Goal: Task Accomplishment & Management: Complete application form

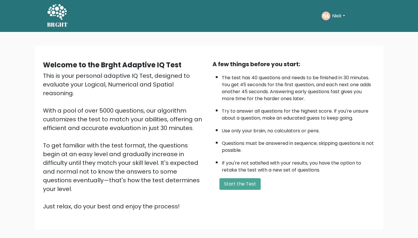
click at [338, 14] on button "Niek" at bounding box center [338, 16] width 17 height 8
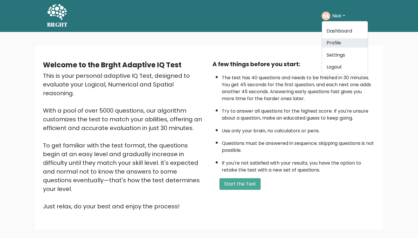
click at [333, 39] on link "Profile" at bounding box center [345, 42] width 46 height 9
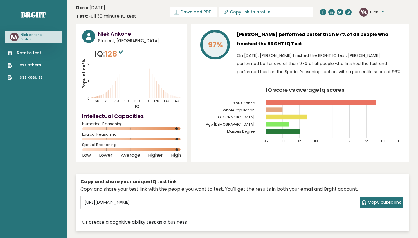
click at [31, 52] on link "Retake test" at bounding box center [25, 53] width 35 height 6
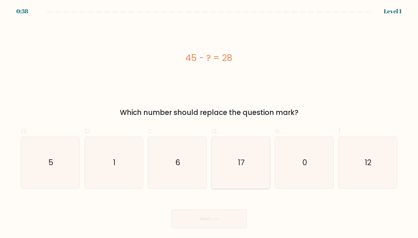
click at [235, 160] on icon "17" at bounding box center [240, 162] width 51 height 51
click at [209, 123] on input "d. 17" at bounding box center [209, 121] width 0 height 4
radio input "true"
click at [207, 216] on button "Next" at bounding box center [208, 218] width 75 height 19
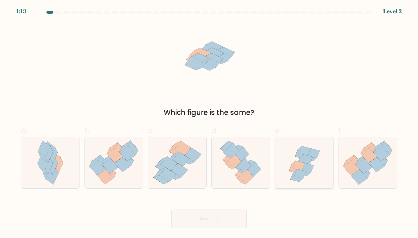
click at [298, 160] on icon at bounding box center [303, 162] width 53 height 51
click at [209, 123] on input "e." at bounding box center [209, 121] width 0 height 4
radio input "true"
click at [205, 215] on button "Next" at bounding box center [208, 218] width 75 height 19
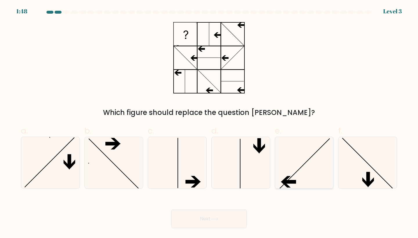
click at [289, 164] on icon at bounding box center [303, 162] width 51 height 51
click at [209, 123] on input "e." at bounding box center [209, 121] width 0 height 4
radio input "true"
click at [213, 219] on icon at bounding box center [214, 218] width 8 height 3
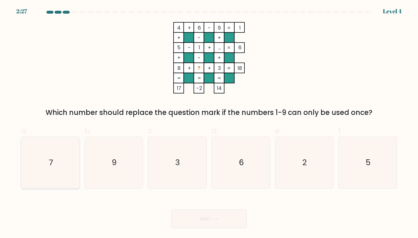
click at [60, 149] on icon "7" at bounding box center [50, 162] width 51 height 51
click at [209, 123] on input "a. 7" at bounding box center [209, 121] width 0 height 4
radio input "true"
click at [192, 216] on button "Next" at bounding box center [208, 218] width 75 height 19
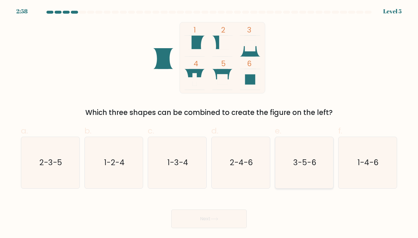
click at [302, 166] on text "3-5-6" at bounding box center [304, 162] width 23 height 11
click at [209, 123] on input "e. 3-5-6" at bounding box center [209, 121] width 0 height 4
radio input "true"
click at [218, 217] on icon at bounding box center [214, 218] width 8 height 3
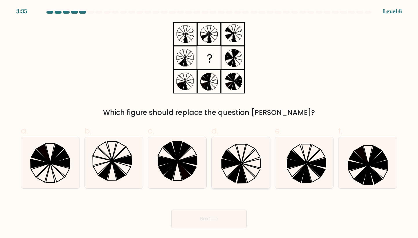
click at [235, 158] on icon at bounding box center [231, 156] width 19 height 13
click at [209, 123] on input "d." at bounding box center [209, 121] width 0 height 4
radio input "true"
click at [220, 215] on button "Next" at bounding box center [208, 218] width 75 height 19
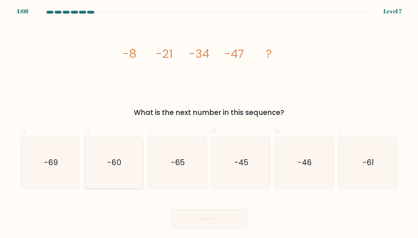
click at [112, 180] on icon "-60" at bounding box center [113, 162] width 51 height 51
click at [209, 123] on input "b. -60" at bounding box center [209, 121] width 0 height 4
radio input "true"
click at [210, 209] on button "Next" at bounding box center [208, 218] width 75 height 19
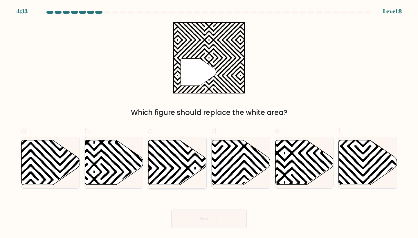
click at [181, 173] on icon at bounding box center [177, 162] width 58 height 45
click at [209, 123] on input "c." at bounding box center [209, 121] width 0 height 4
radio input "true"
click at [208, 216] on button "Next" at bounding box center [208, 218] width 75 height 19
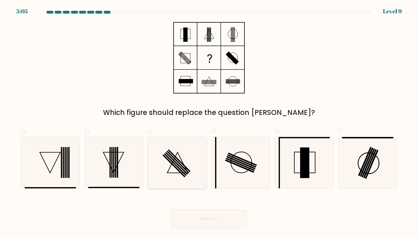
click at [165, 147] on icon at bounding box center [176, 162] width 51 height 51
click at [209, 123] on input "c." at bounding box center [209, 121] width 0 height 4
radio input "true"
click at [200, 209] on button "Next" at bounding box center [208, 218] width 75 height 19
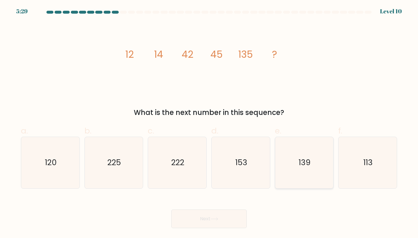
click at [282, 153] on icon "139" at bounding box center [303, 162] width 51 height 51
click at [209, 123] on input "e. 139" at bounding box center [209, 121] width 0 height 4
radio input "true"
click at [223, 222] on button "Next" at bounding box center [208, 218] width 75 height 19
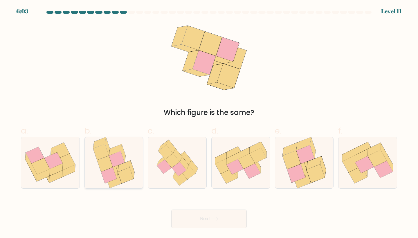
click at [124, 156] on icon at bounding box center [123, 153] width 5 height 18
click at [209, 123] on input "b." at bounding box center [209, 121] width 0 height 4
radio input "true"
click at [212, 217] on icon at bounding box center [214, 218] width 8 height 3
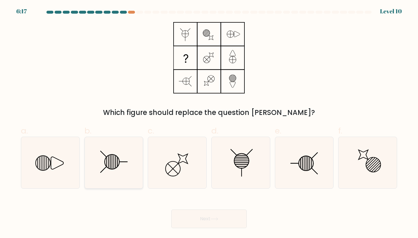
click at [110, 158] on line at bounding box center [110, 162] width 0 height 14
click at [209, 123] on input "b." at bounding box center [209, 121] width 0 height 4
radio input "true"
click at [220, 216] on button "Next" at bounding box center [208, 218] width 75 height 19
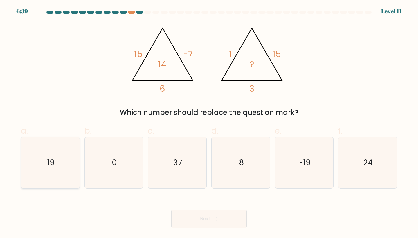
click at [62, 170] on icon "19" at bounding box center [50, 162] width 51 height 51
click at [209, 123] on input "a. 19" at bounding box center [209, 121] width 0 height 4
radio input "true"
click at [213, 220] on icon at bounding box center [214, 218] width 8 height 3
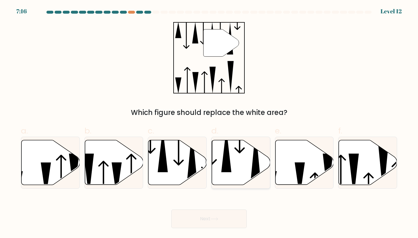
click at [240, 151] on icon at bounding box center [239, 141] width 10 height 24
click at [209, 123] on input "d." at bounding box center [209, 121] width 0 height 4
radio input "true"
click at [224, 218] on button "Next" at bounding box center [208, 218] width 75 height 19
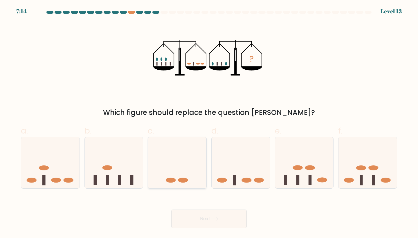
click at [167, 149] on icon at bounding box center [177, 162] width 58 height 48
click at [209, 123] on input "c." at bounding box center [209, 121] width 0 height 4
radio input "true"
click at [199, 220] on button "Next" at bounding box center [208, 218] width 75 height 19
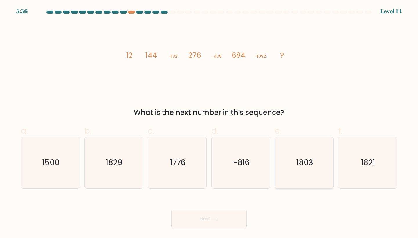
click at [304, 159] on text "1803" at bounding box center [304, 162] width 17 height 11
click at [209, 123] on input "e. 1803" at bounding box center [209, 121] width 0 height 4
radio input "true"
click at [214, 212] on button "Next" at bounding box center [208, 218] width 75 height 19
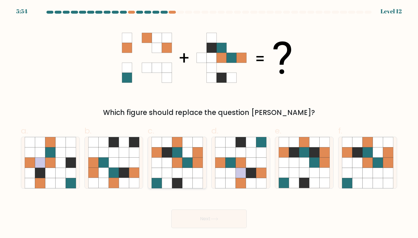
click at [166, 159] on icon at bounding box center [167, 162] width 10 height 10
click at [209, 123] on input "c." at bounding box center [209, 121] width 0 height 4
radio input "true"
click at [211, 216] on button "Next" at bounding box center [208, 218] width 75 height 19
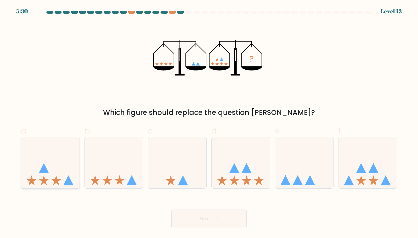
click at [55, 166] on icon at bounding box center [50, 162] width 58 height 48
click at [209, 123] on input "a." at bounding box center [209, 121] width 0 height 4
radio input "true"
click at [190, 211] on button "Next" at bounding box center [208, 218] width 75 height 19
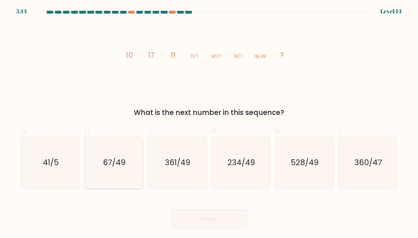
click at [122, 174] on icon "67/49" at bounding box center [113, 162] width 51 height 51
click at [209, 123] on input "b. 67/49" at bounding box center [209, 121] width 0 height 4
radio input "true"
click at [201, 213] on button "Next" at bounding box center [208, 218] width 75 height 19
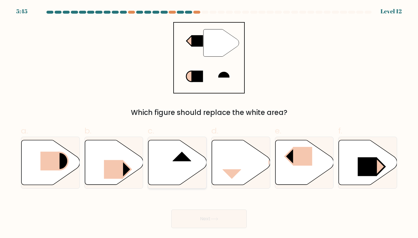
click at [166, 153] on icon at bounding box center [177, 162] width 58 height 45
click at [209, 123] on input "c." at bounding box center [209, 121] width 0 height 4
radio input "true"
click at [208, 220] on button "Next" at bounding box center [208, 218] width 75 height 19
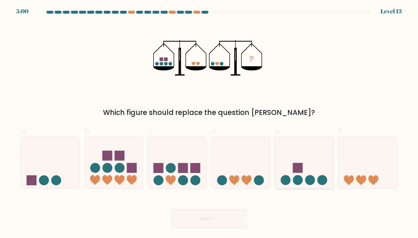
click at [293, 171] on rect at bounding box center [297, 168] width 10 height 10
click at [209, 123] on input "e." at bounding box center [209, 121] width 0 height 4
radio input "true"
click at [208, 211] on button "Next" at bounding box center [208, 218] width 75 height 19
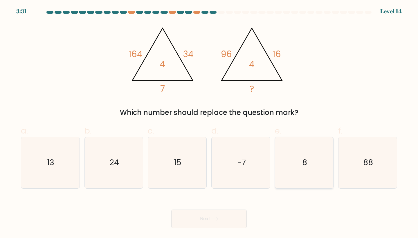
click at [281, 150] on icon "8" at bounding box center [303, 162] width 51 height 51
click at [209, 123] on input "e. 8" at bounding box center [209, 121] width 0 height 4
radio input "true"
click at [217, 217] on icon at bounding box center [214, 218] width 8 height 3
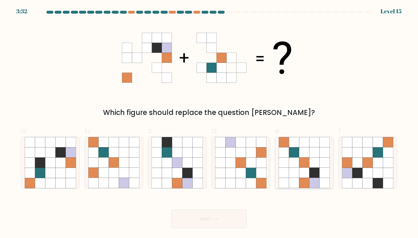
click at [296, 168] on icon at bounding box center [294, 173] width 10 height 10
click at [209, 123] on input "e." at bounding box center [209, 121] width 0 height 4
radio input "true"
click at [197, 215] on button "Next" at bounding box center [208, 218] width 75 height 19
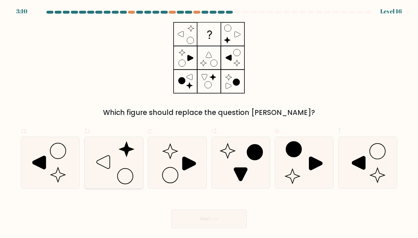
click at [98, 165] on icon at bounding box center [113, 162] width 51 height 51
click at [209, 123] on input "b." at bounding box center [209, 121] width 0 height 4
radio input "true"
click at [195, 221] on button "Next" at bounding box center [208, 218] width 75 height 19
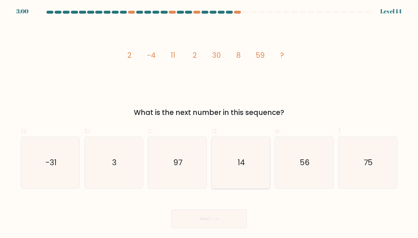
click at [251, 163] on icon "14" at bounding box center [240, 162] width 51 height 51
click at [209, 123] on input "d. 14" at bounding box center [209, 121] width 0 height 4
radio input "true"
click at [215, 211] on button "Next" at bounding box center [208, 218] width 75 height 19
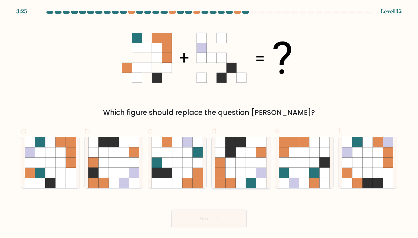
click at [216, 151] on icon at bounding box center [220, 152] width 10 height 10
click at [209, 123] on input "d." at bounding box center [209, 121] width 0 height 4
radio input "true"
click at [221, 217] on button "Next" at bounding box center [208, 218] width 75 height 19
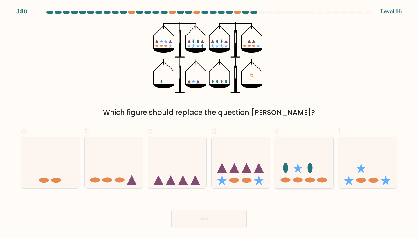
click at [314, 170] on icon at bounding box center [304, 162] width 58 height 48
click at [209, 123] on input "e." at bounding box center [209, 121] width 0 height 4
radio input "true"
click at [220, 217] on button "Next" at bounding box center [208, 218] width 75 height 19
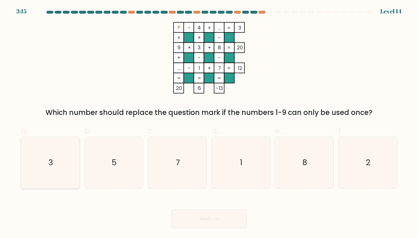
click at [53, 168] on icon "3" at bounding box center [50, 162] width 51 height 51
click at [209, 123] on input "a. 3" at bounding box center [209, 121] width 0 height 4
radio input "true"
click at [214, 223] on button "Next" at bounding box center [208, 218] width 75 height 19
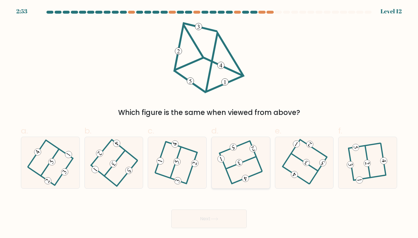
click at [229, 162] on icon at bounding box center [240, 162] width 41 height 41
click at [209, 123] on input "d." at bounding box center [209, 121] width 0 height 4
radio input "true"
click at [216, 221] on button "Next" at bounding box center [208, 218] width 75 height 19
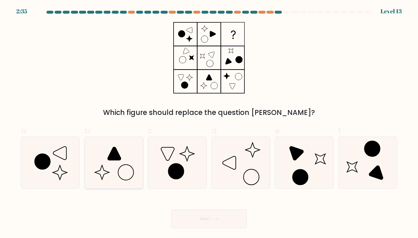
click at [119, 162] on icon at bounding box center [113, 162] width 51 height 51
click at [209, 123] on input "b." at bounding box center [209, 121] width 0 height 4
radio input "true"
click at [227, 223] on button "Next" at bounding box center [208, 218] width 75 height 19
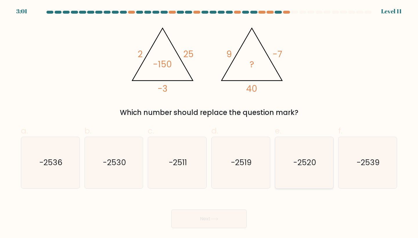
click at [316, 145] on icon "-2520" at bounding box center [303, 162] width 51 height 51
click at [209, 123] on input "e. -2520" at bounding box center [209, 121] width 0 height 4
radio input "true"
click at [196, 219] on button "Next" at bounding box center [208, 218] width 75 height 19
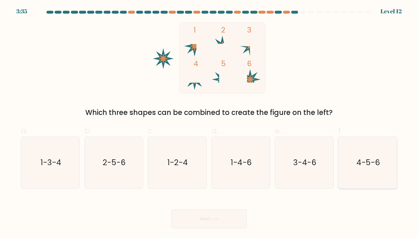
click at [371, 171] on icon "4-5-6" at bounding box center [367, 162] width 51 height 51
click at [209, 123] on input "f. 4-5-6" at bounding box center [209, 121] width 0 height 4
radio input "true"
click at [210, 221] on button "Next" at bounding box center [208, 218] width 75 height 19
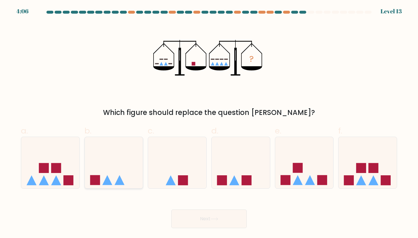
click at [108, 165] on icon at bounding box center [114, 162] width 58 height 48
click at [209, 123] on input "b." at bounding box center [209, 121] width 0 height 4
radio input "true"
click at [233, 228] on button "Next" at bounding box center [208, 218] width 75 height 19
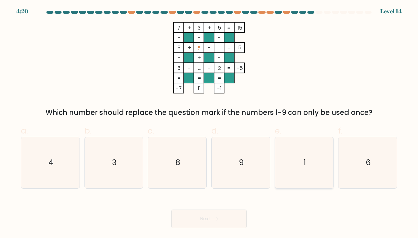
click at [307, 162] on icon "1" at bounding box center [303, 162] width 51 height 51
click at [209, 123] on input "e. 1" at bounding box center [209, 121] width 0 height 4
radio input "true"
click at [214, 222] on button "Next" at bounding box center [208, 218] width 75 height 19
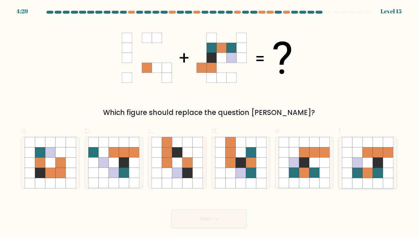
click at [353, 164] on icon at bounding box center [357, 162] width 10 height 10
click at [209, 123] on input "f." at bounding box center [209, 121] width 0 height 4
radio input "true"
click at [212, 216] on button "Next" at bounding box center [208, 218] width 75 height 19
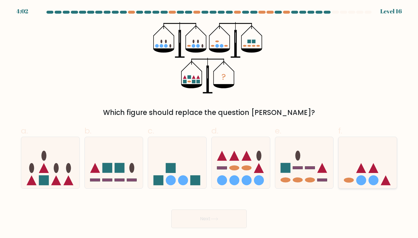
click at [379, 174] on icon at bounding box center [367, 162] width 58 height 48
click at [209, 123] on input "f." at bounding box center [209, 121] width 0 height 4
radio input "true"
click at [198, 210] on button "Next" at bounding box center [208, 218] width 75 height 19
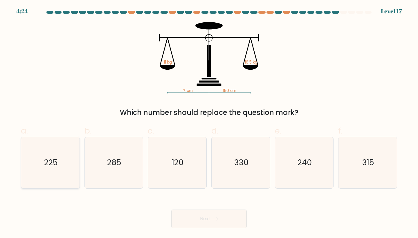
click at [49, 163] on text "225" at bounding box center [51, 162] width 14 height 11
click at [209, 123] on input "a. 225" at bounding box center [209, 121] width 0 height 4
radio input "true"
click at [209, 217] on button "Next" at bounding box center [208, 218] width 75 height 19
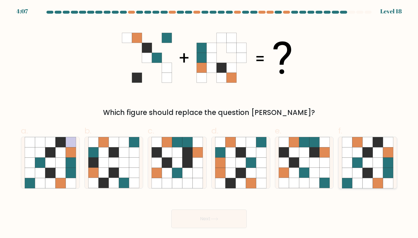
click at [382, 159] on icon at bounding box center [377, 162] width 10 height 10
click at [209, 123] on input "f." at bounding box center [209, 121] width 0 height 4
radio input "true"
click at [198, 226] on button "Next" at bounding box center [208, 218] width 75 height 19
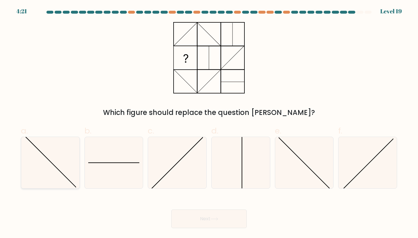
click at [62, 144] on icon at bounding box center [50, 162] width 51 height 51
click at [209, 123] on input "a." at bounding box center [209, 121] width 0 height 4
radio input "true"
click at [206, 220] on button "Next" at bounding box center [208, 218] width 75 height 19
click at [202, 218] on button "Next" at bounding box center [208, 218] width 75 height 19
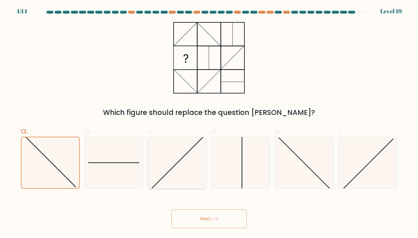
click at [164, 158] on icon at bounding box center [176, 162] width 51 height 51
click at [209, 123] on input "c." at bounding box center [209, 121] width 0 height 4
radio input "true"
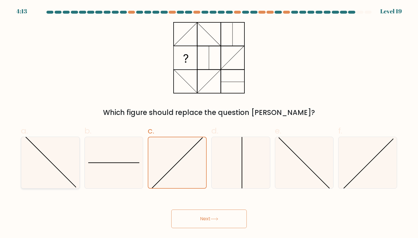
click at [69, 171] on icon at bounding box center [50, 162] width 51 height 51
click at [209, 123] on input "a." at bounding box center [209, 121] width 0 height 4
radio input "true"
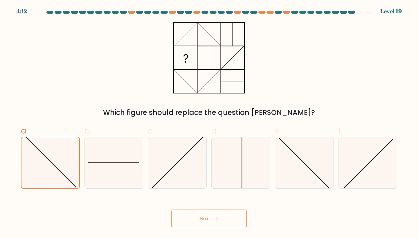
click at [196, 215] on button "Next" at bounding box center [208, 218] width 75 height 19
click at [204, 218] on button "Next" at bounding box center [208, 218] width 75 height 19
click at [110, 153] on icon at bounding box center [113, 162] width 51 height 51
click at [209, 123] on input "b." at bounding box center [209, 121] width 0 height 4
radio input "true"
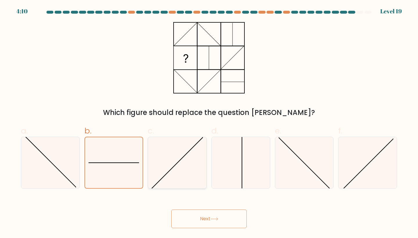
click at [171, 163] on icon at bounding box center [176, 162] width 51 height 51
click at [209, 123] on input "c." at bounding box center [209, 121] width 0 height 4
radio input "true"
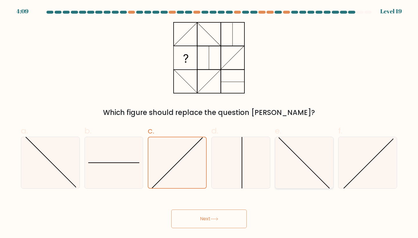
click at [316, 171] on icon at bounding box center [303, 162] width 51 height 51
click at [209, 123] on input "e." at bounding box center [209, 121] width 0 height 4
radio input "true"
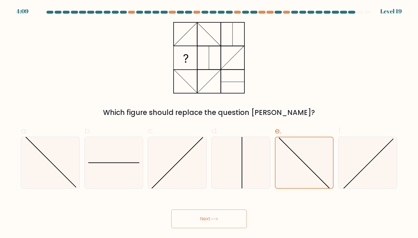
click at [211, 224] on button "Next" at bounding box center [208, 218] width 75 height 19
click at [205, 219] on button "Next" at bounding box center [208, 218] width 75 height 19
click at [197, 216] on button "Next" at bounding box center [208, 218] width 75 height 19
click at [217, 164] on icon at bounding box center [240, 162] width 51 height 51
click at [209, 123] on input "d." at bounding box center [209, 121] width 0 height 4
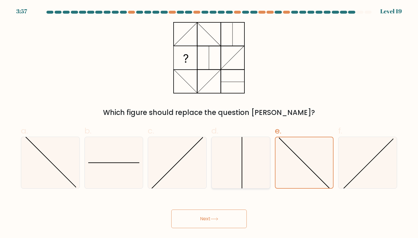
radio input "true"
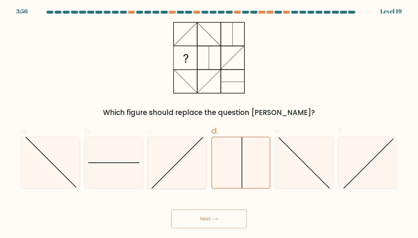
click at [155, 159] on icon at bounding box center [176, 162] width 51 height 51
click at [209, 123] on input "c." at bounding box center [209, 121] width 0 height 4
radio input "true"
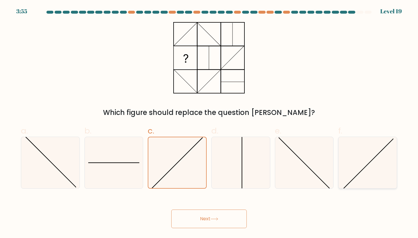
click at [365, 165] on icon at bounding box center [367, 162] width 51 height 51
click at [209, 123] on input "f." at bounding box center [209, 121] width 0 height 4
radio input "true"
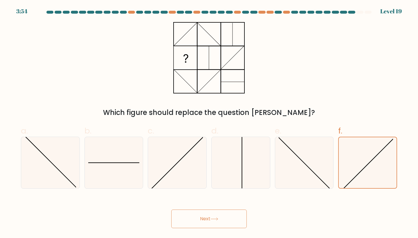
click at [215, 217] on icon at bounding box center [214, 218] width 8 height 3
click at [296, 164] on icon at bounding box center [303, 162] width 51 height 51
click at [209, 123] on input "e." at bounding box center [209, 121] width 0 height 4
radio input "true"
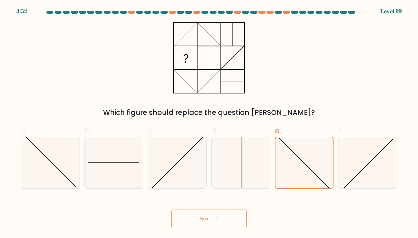
click at [227, 220] on button "Next" at bounding box center [208, 218] width 75 height 19
click at [18, 154] on div "a. b. c." at bounding box center [208, 154] width 383 height 68
click at [34, 160] on icon at bounding box center [50, 162] width 51 height 51
click at [209, 123] on input "a." at bounding box center [209, 121] width 0 height 4
radio input "true"
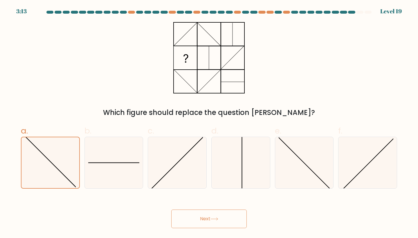
click at [198, 215] on button "Next" at bounding box center [208, 218] width 75 height 19
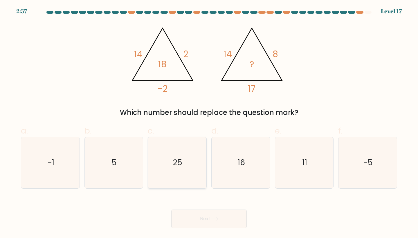
click at [174, 165] on text "25" at bounding box center [177, 162] width 9 height 11
click at [209, 123] on input "c. 25" at bounding box center [209, 121] width 0 height 4
radio input "true"
click at [220, 219] on button "Next" at bounding box center [208, 218] width 75 height 19
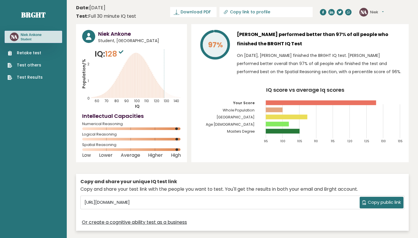
click at [26, 74] on link "Test Results" at bounding box center [25, 77] width 35 height 6
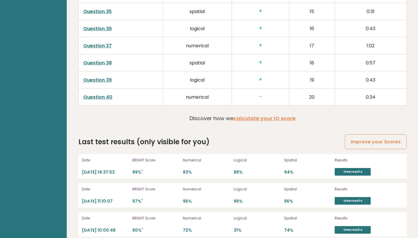
scroll to position [1498, 0]
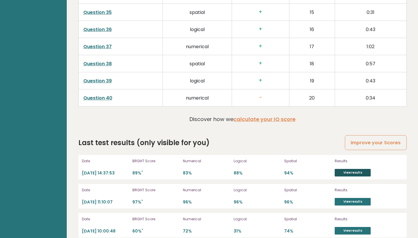
click at [342, 169] on link "View results" at bounding box center [352, 173] width 36 height 8
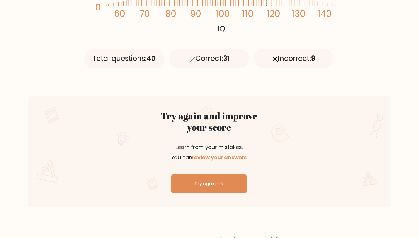
scroll to position [300, 0]
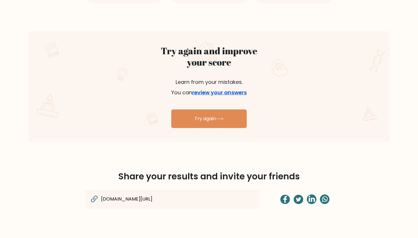
click at [222, 93] on link "review your answers" at bounding box center [219, 92] width 55 height 7
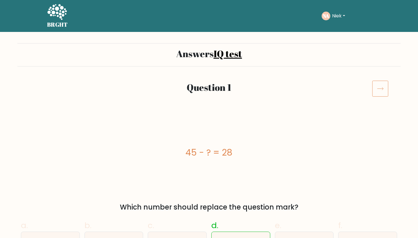
click at [376, 85] on icon at bounding box center [380, 88] width 16 height 16
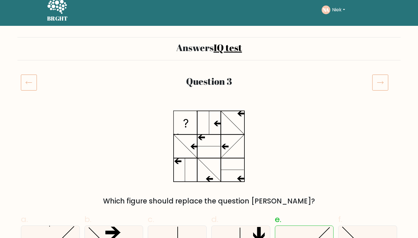
scroll to position [3, 0]
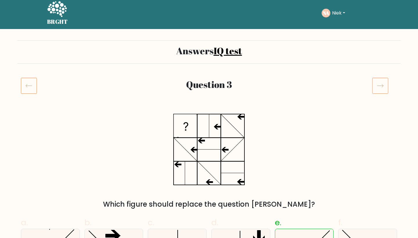
click at [380, 82] on icon at bounding box center [380, 85] width 16 height 16
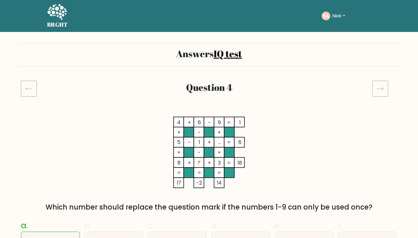
click at [381, 94] on icon at bounding box center [380, 88] width 16 height 16
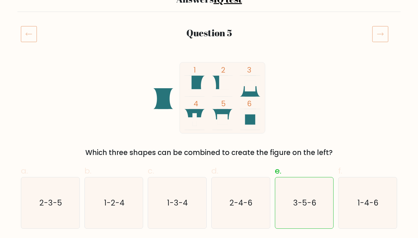
scroll to position [55, 0]
click at [378, 36] on icon at bounding box center [380, 34] width 16 height 16
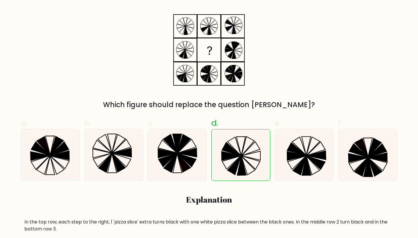
scroll to position [72, 0]
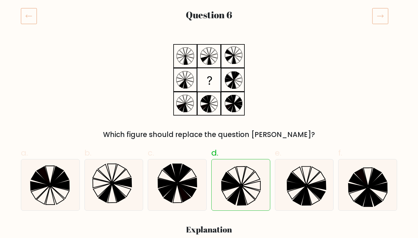
click at [380, 12] on icon at bounding box center [380, 16] width 16 height 16
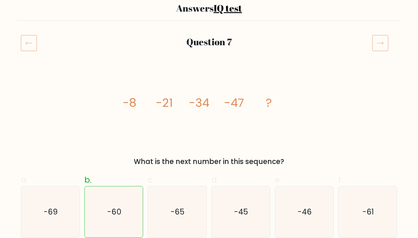
scroll to position [41, 0]
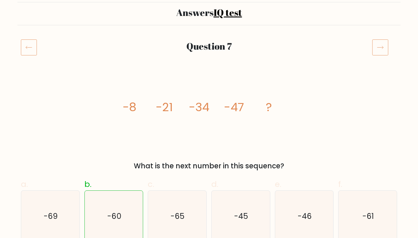
click at [385, 48] on icon at bounding box center [380, 47] width 16 height 16
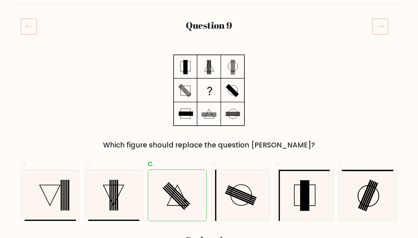
scroll to position [62, 0]
click at [380, 27] on icon at bounding box center [380, 26] width 16 height 16
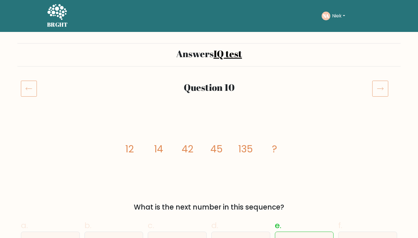
click at [379, 92] on icon at bounding box center [380, 88] width 16 height 16
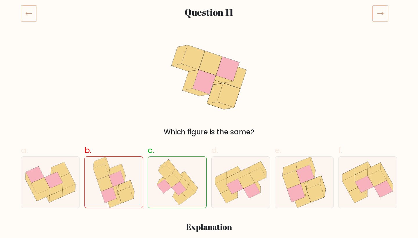
scroll to position [75, 0]
click at [384, 14] on icon at bounding box center [380, 13] width 16 height 16
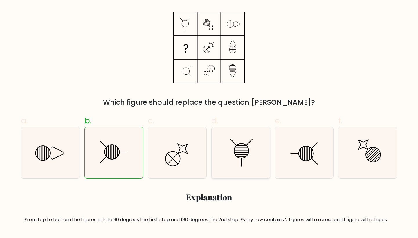
scroll to position [105, 0]
drag, startPoint x: 112, startPoint y: 220, endPoint x: 168, endPoint y: 221, distance: 56.0
click at [168, 221] on div "From top to bottom the figures rotate 90 degrees the first step and 180 degrees…" at bounding box center [208, 219] width 369 height 7
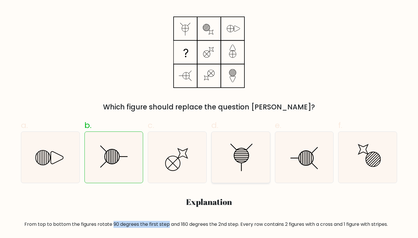
scroll to position [101, 0]
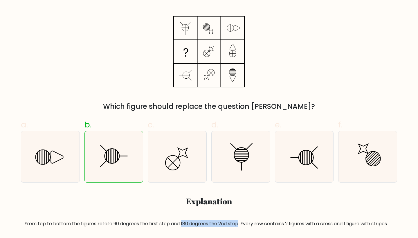
drag, startPoint x: 179, startPoint y: 223, endPoint x: 236, endPoint y: 224, distance: 56.6
click at [236, 224] on div "From top to bottom the figures rotate 90 degrees the first step and 180 degrees…" at bounding box center [208, 223] width 369 height 7
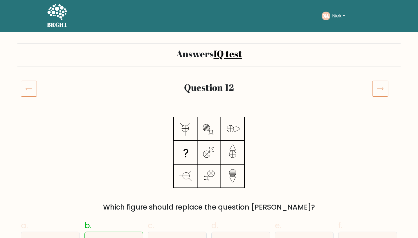
scroll to position [0, 0]
click at [375, 88] on icon at bounding box center [380, 88] width 16 height 16
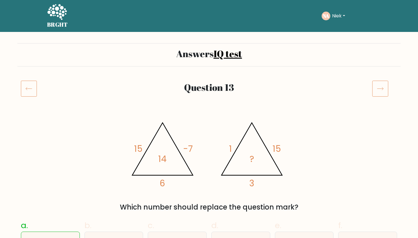
click at [377, 95] on icon at bounding box center [380, 88] width 16 height 16
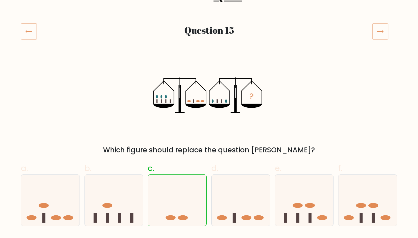
scroll to position [52, 0]
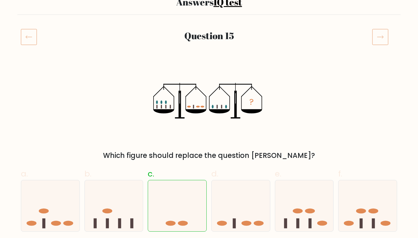
click at [379, 41] on icon at bounding box center [380, 37] width 16 height 16
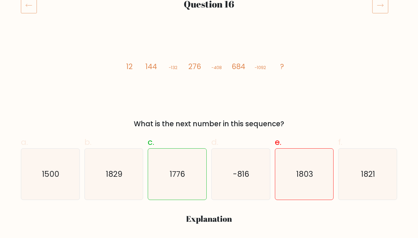
scroll to position [76, 0]
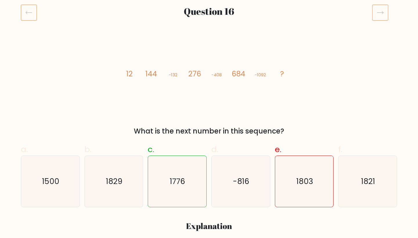
click at [378, 11] on icon at bounding box center [380, 12] width 16 height 16
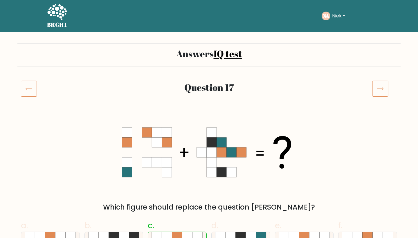
click at [378, 80] on icon at bounding box center [380, 88] width 16 height 16
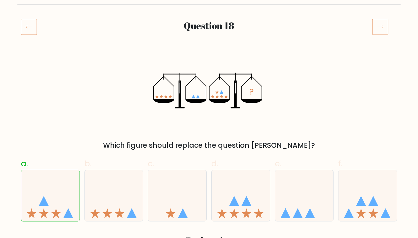
scroll to position [53, 0]
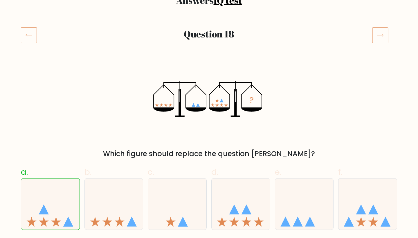
click at [384, 35] on icon at bounding box center [380, 35] width 16 height 16
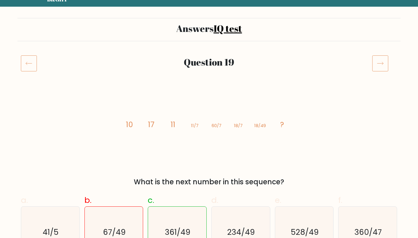
scroll to position [26, 0]
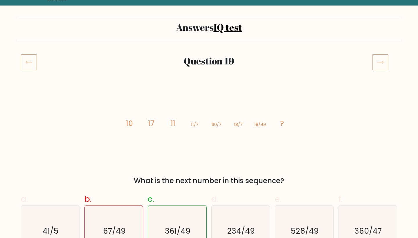
click at [375, 63] on icon at bounding box center [380, 62] width 16 height 16
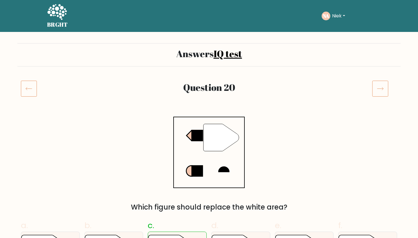
drag, startPoint x: 0, startPoint y: 0, endPoint x: 375, endPoint y: 22, distance: 375.9
click at [375, 80] on icon at bounding box center [380, 88] width 16 height 16
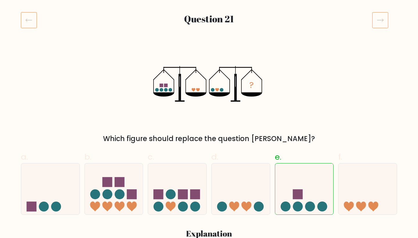
scroll to position [56, 0]
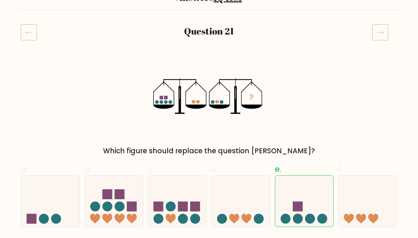
click at [380, 26] on icon at bounding box center [380, 32] width 16 height 16
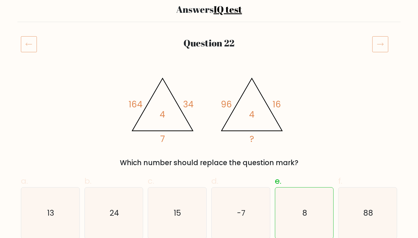
scroll to position [38, 0]
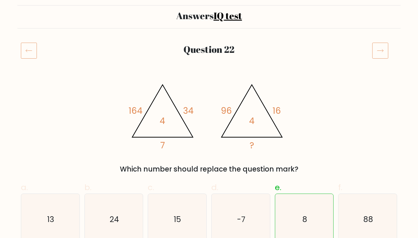
click at [384, 46] on icon at bounding box center [380, 50] width 16 height 16
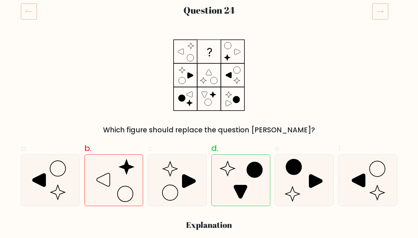
scroll to position [69, 0]
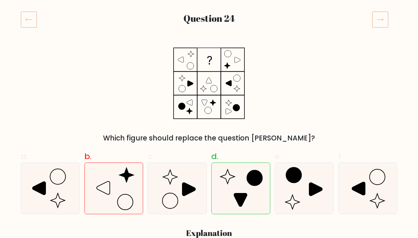
click at [374, 21] on icon at bounding box center [380, 19] width 16 height 16
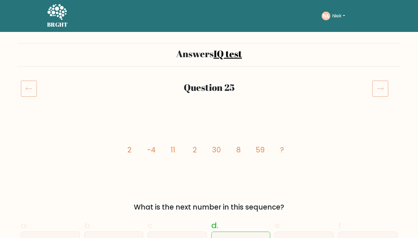
click at [379, 92] on icon at bounding box center [380, 88] width 16 height 16
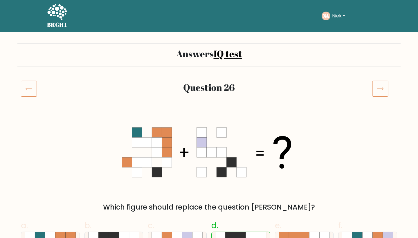
click at [382, 86] on icon at bounding box center [380, 88] width 16 height 16
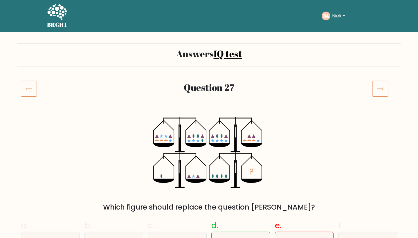
click at [385, 91] on icon at bounding box center [380, 88] width 16 height 16
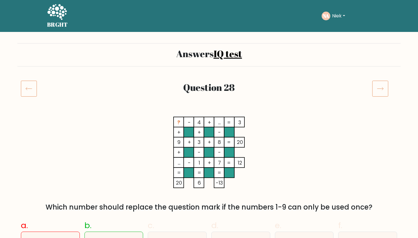
click at [385, 87] on icon at bounding box center [380, 88] width 16 height 16
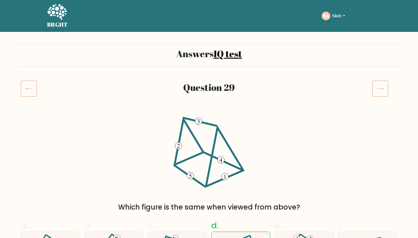
scroll to position [57, 0]
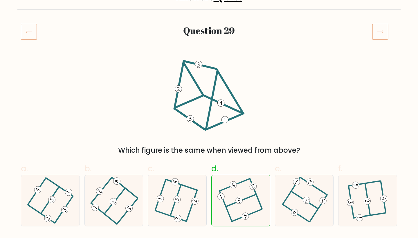
click at [377, 40] on div "Question 29" at bounding box center [208, 38] width 383 height 30
click at [380, 29] on icon at bounding box center [380, 31] width 16 height 16
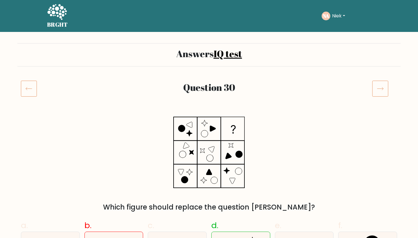
click at [382, 90] on icon at bounding box center [380, 88] width 16 height 16
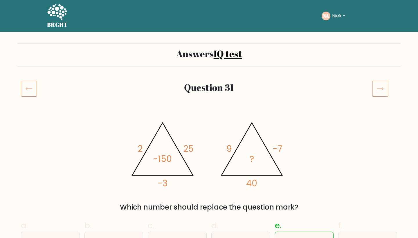
click at [379, 90] on icon at bounding box center [380, 88] width 16 height 16
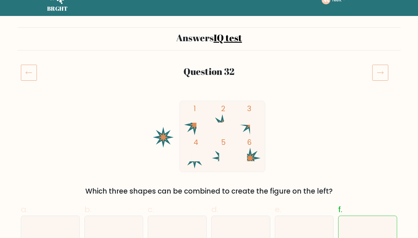
scroll to position [17, 0]
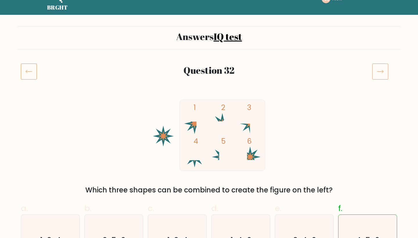
click at [380, 71] on icon at bounding box center [380, 71] width 6 height 3
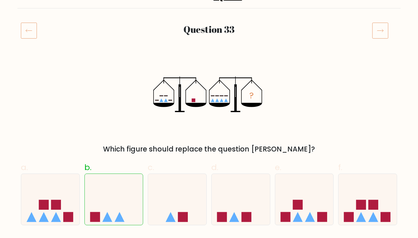
scroll to position [60, 0]
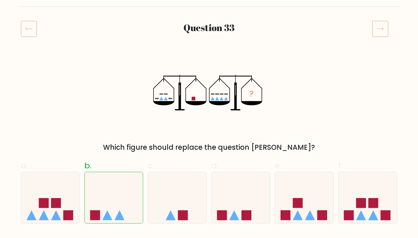
click at [383, 33] on icon at bounding box center [380, 29] width 16 height 16
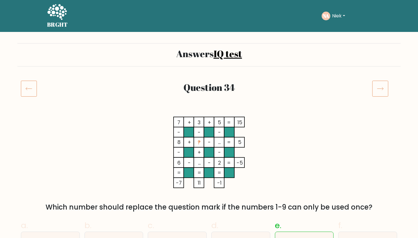
drag, startPoint x: 0, startPoint y: 0, endPoint x: 379, endPoint y: 55, distance: 383.3
click at [379, 80] on icon at bounding box center [380, 88] width 16 height 16
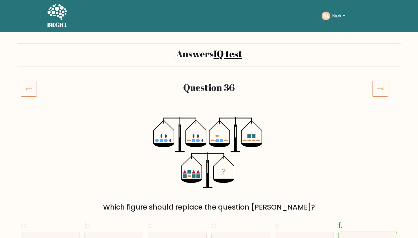
click at [382, 96] on rect at bounding box center [380, 89] width 16 height 16
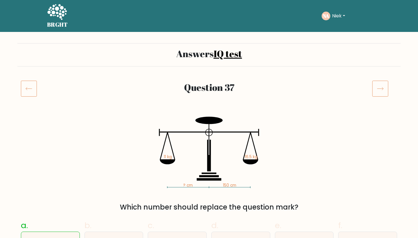
click at [377, 83] on icon at bounding box center [380, 88] width 16 height 16
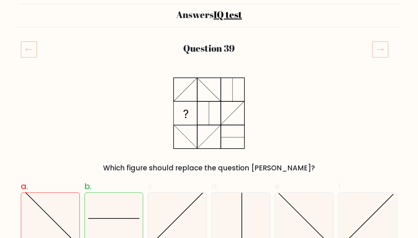
scroll to position [32, 0]
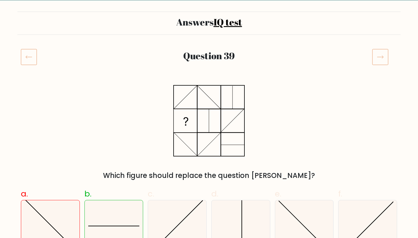
click at [378, 55] on icon at bounding box center [380, 57] width 16 height 16
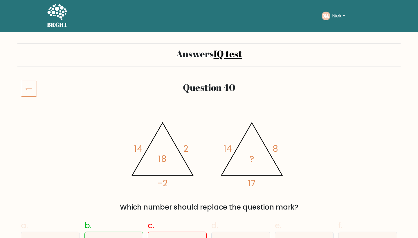
click at [54, 12] on icon at bounding box center [56, 12] width 19 height 16
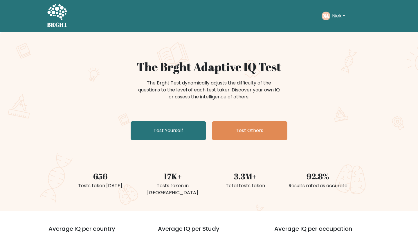
click at [336, 14] on button "Niek" at bounding box center [338, 16] width 17 height 8
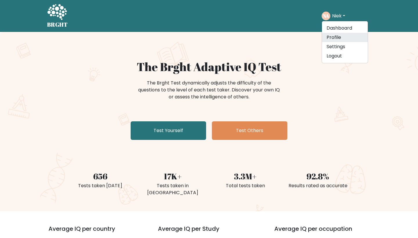
click at [337, 40] on link "Profile" at bounding box center [345, 37] width 46 height 9
